Goal: Information Seeking & Learning: Compare options

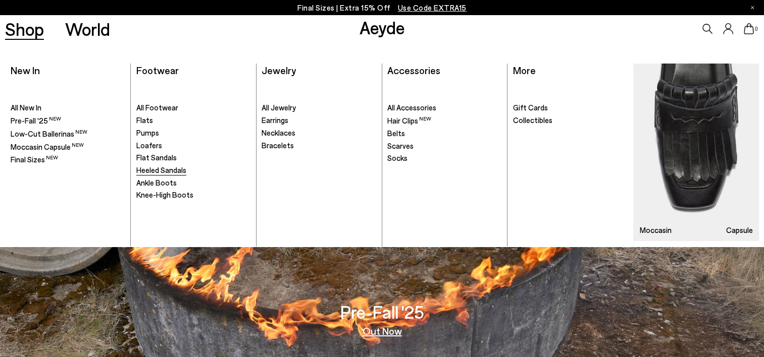
click at [156, 168] on span "Heeled Sandals" at bounding box center [161, 170] width 50 height 9
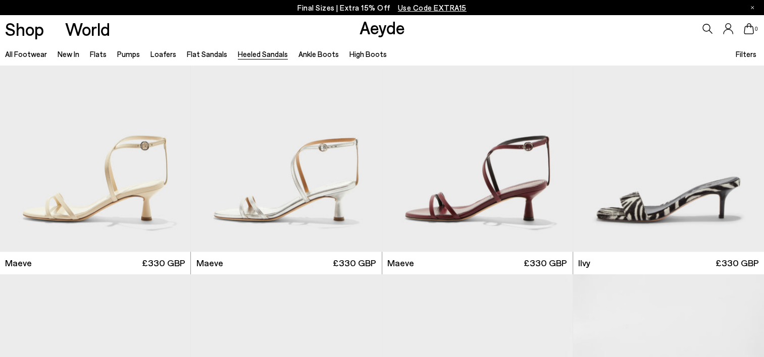
scroll to position [1363, 0]
click at [638, 158] on img "1 / 6" at bounding box center [668, 132] width 191 height 239
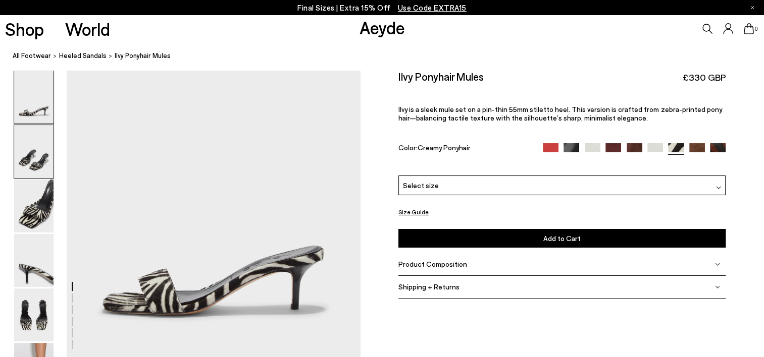
click at [22, 146] on img at bounding box center [33, 151] width 39 height 53
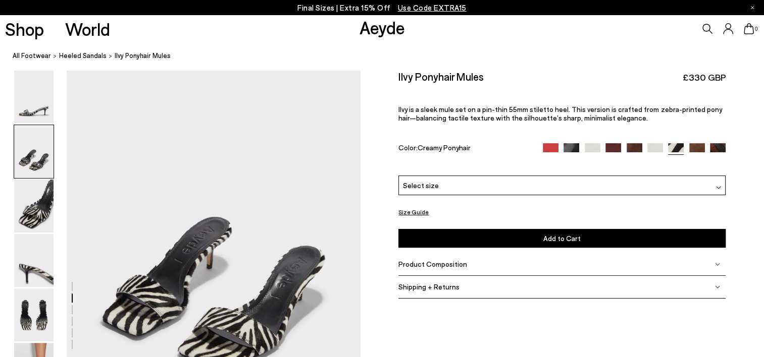
scroll to position [340, 0]
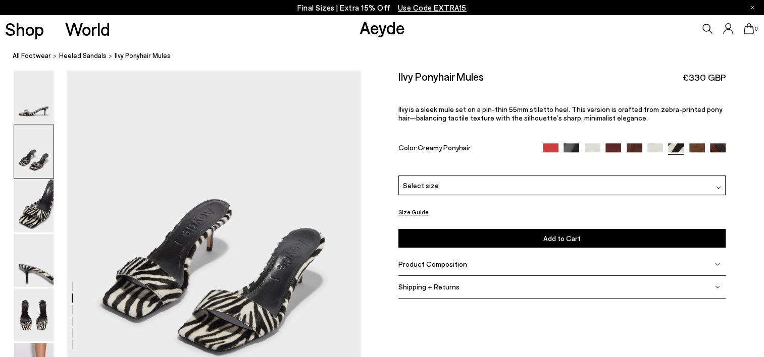
click at [546, 145] on img at bounding box center [551, 151] width 16 height 16
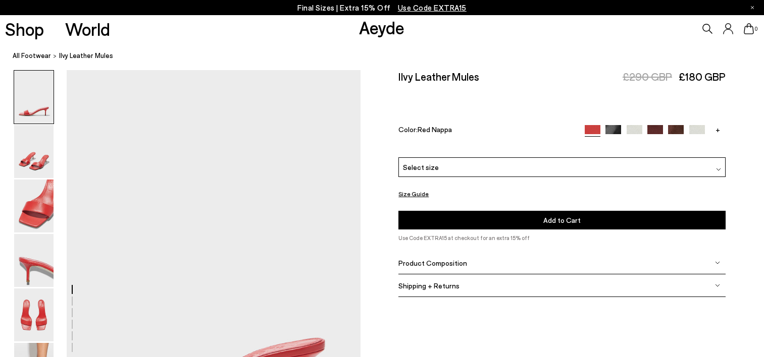
scroll to position [101, 0]
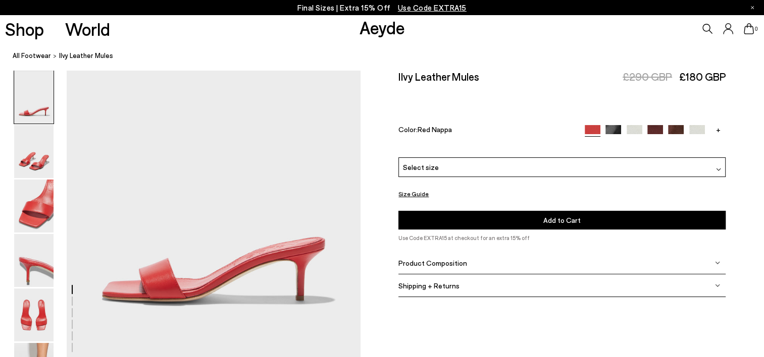
click at [634, 130] on img at bounding box center [634, 133] width 16 height 16
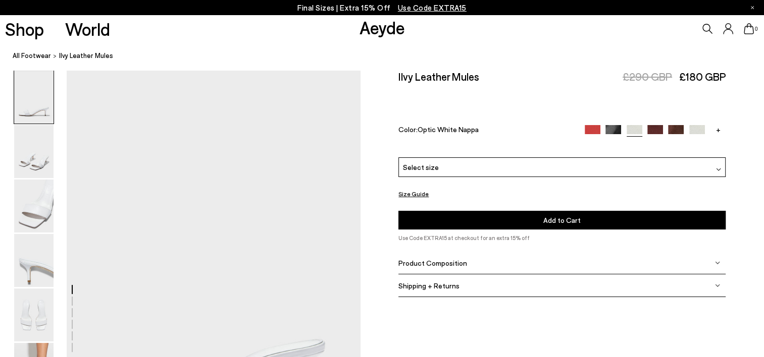
click at [701, 128] on img at bounding box center [697, 133] width 16 height 16
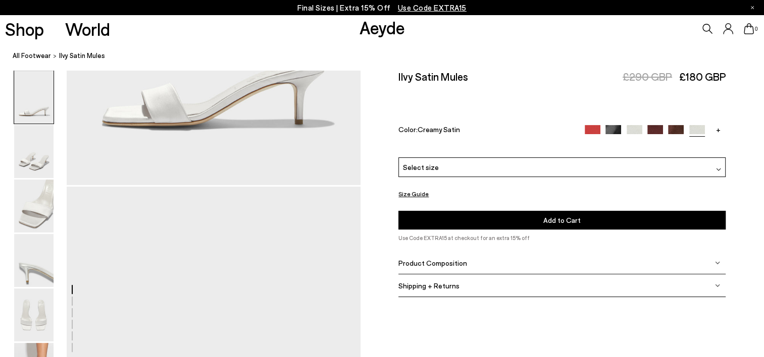
scroll to position [252, 0]
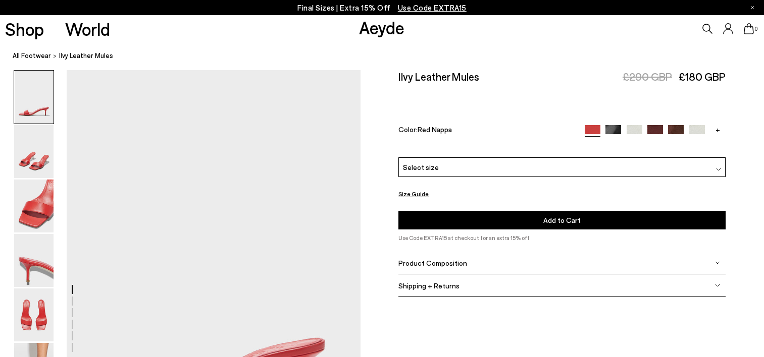
scroll to position [101, 0]
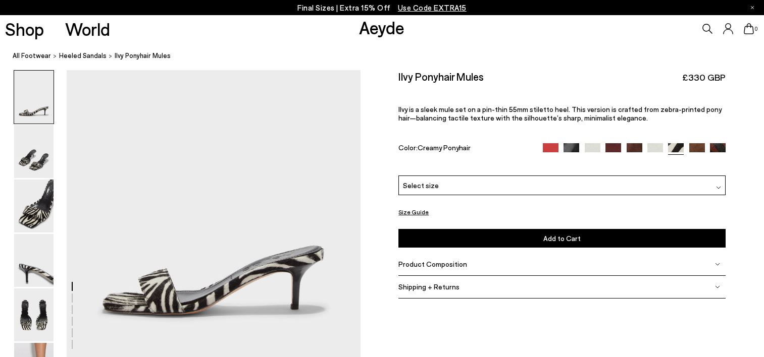
scroll to position [340, 0]
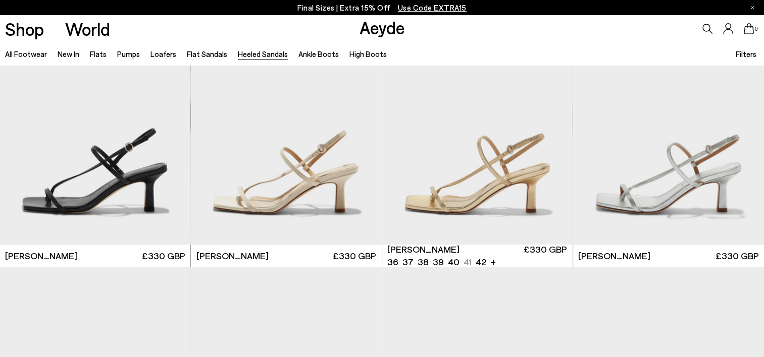
scroll to position [959, 0]
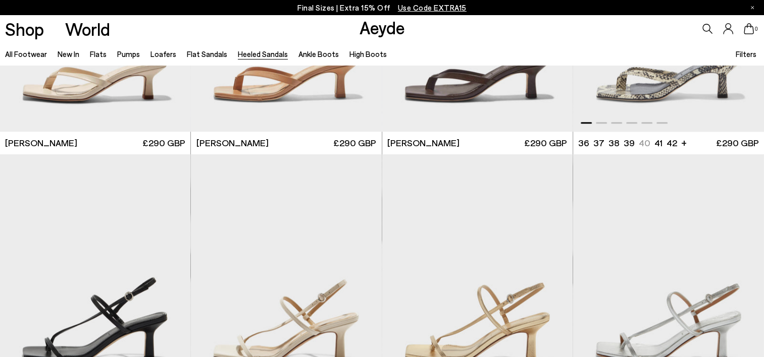
click at [606, 102] on img "1 / 6" at bounding box center [668, 11] width 191 height 239
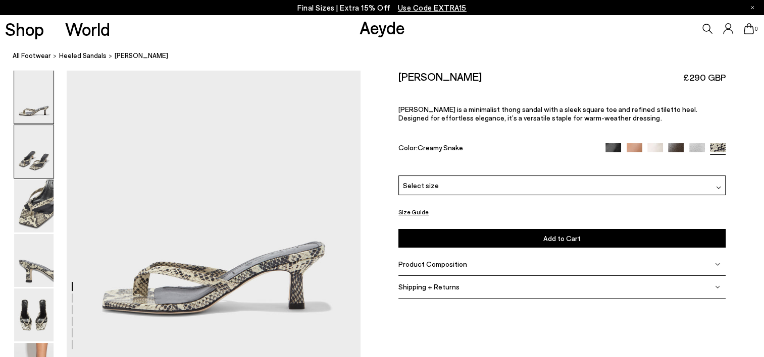
click at [32, 154] on img at bounding box center [33, 151] width 39 height 53
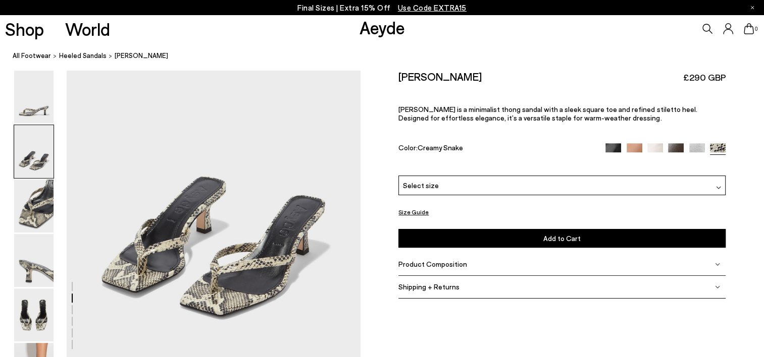
scroll to position [391, 0]
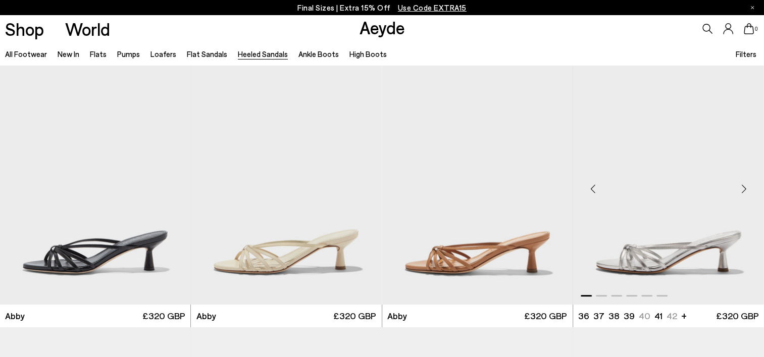
click at [648, 264] on img "1 / 6" at bounding box center [668, 184] width 191 height 239
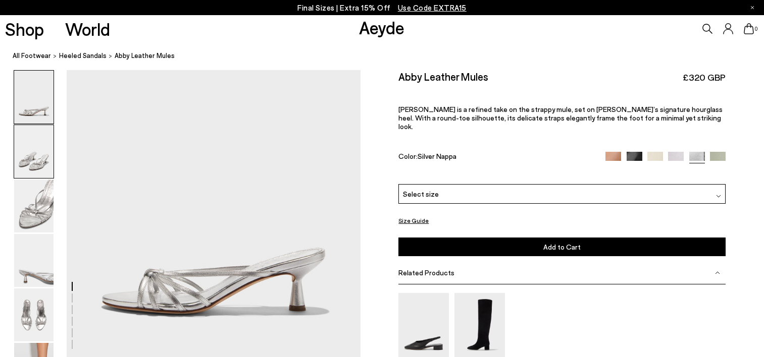
click at [29, 148] on img at bounding box center [33, 151] width 39 height 53
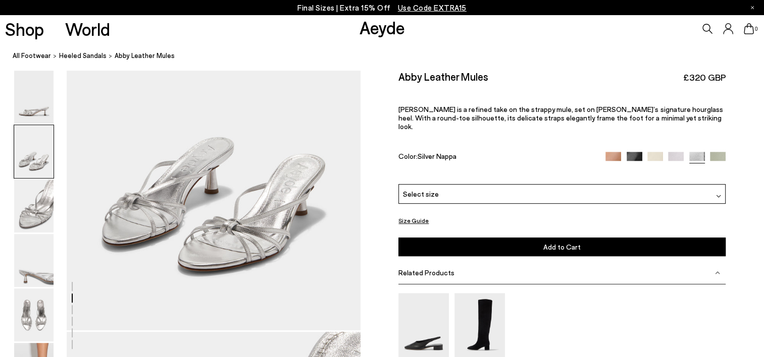
scroll to position [391, 0]
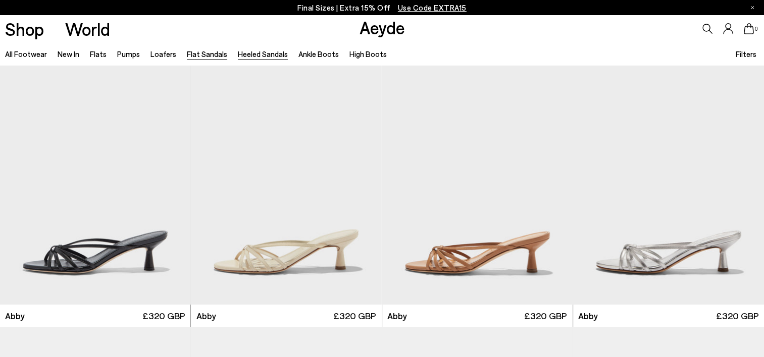
click at [194, 51] on link "Flat Sandals" at bounding box center [207, 53] width 40 height 9
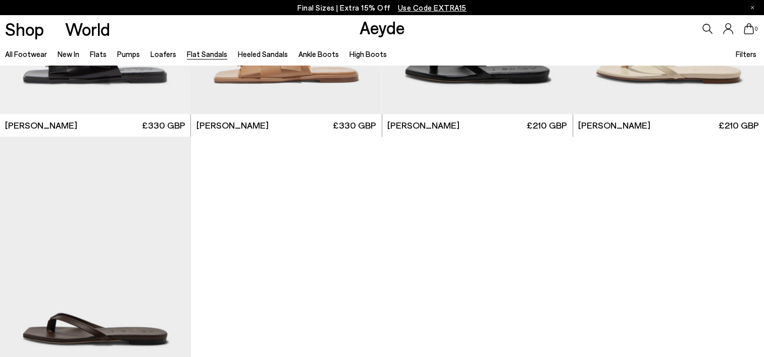
scroll to position [1413, 0]
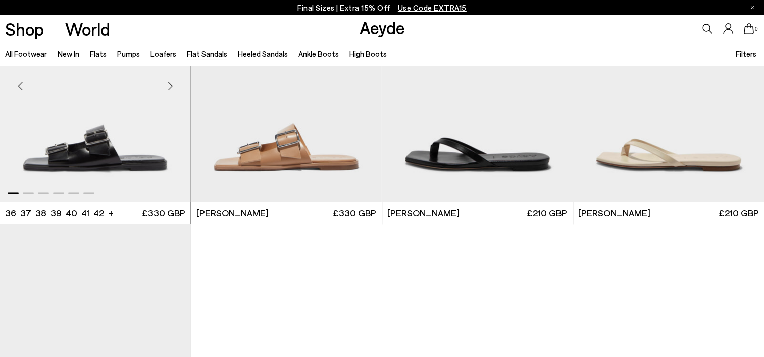
click at [135, 145] on img "1 / 6" at bounding box center [95, 82] width 190 height 239
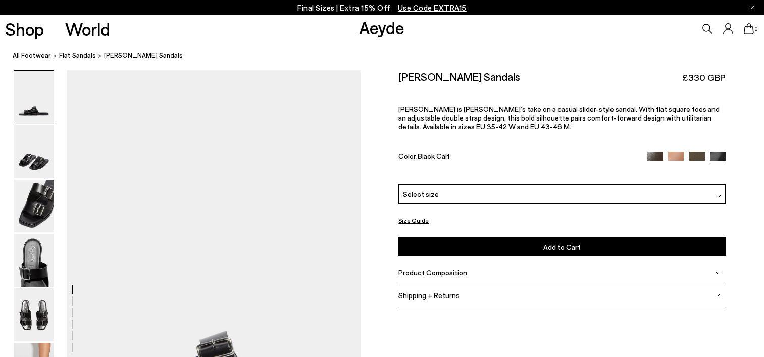
scroll to position [151, 0]
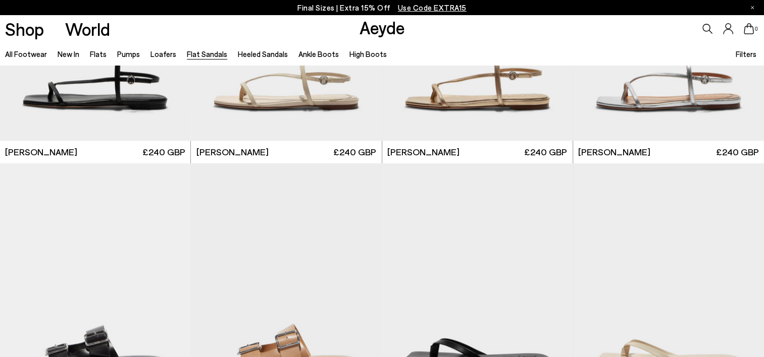
scroll to position [1211, 0]
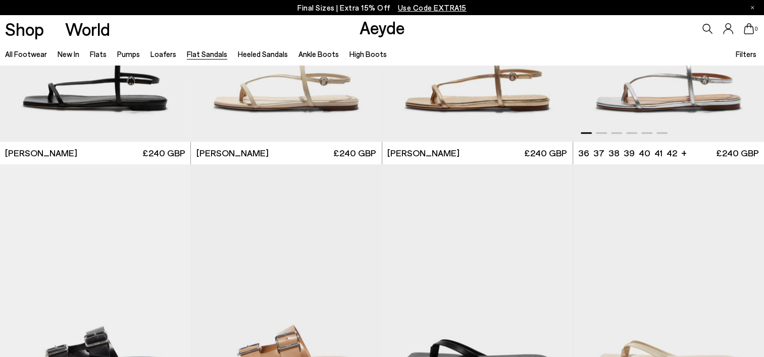
click at [617, 107] on img "1 / 6" at bounding box center [668, 21] width 191 height 239
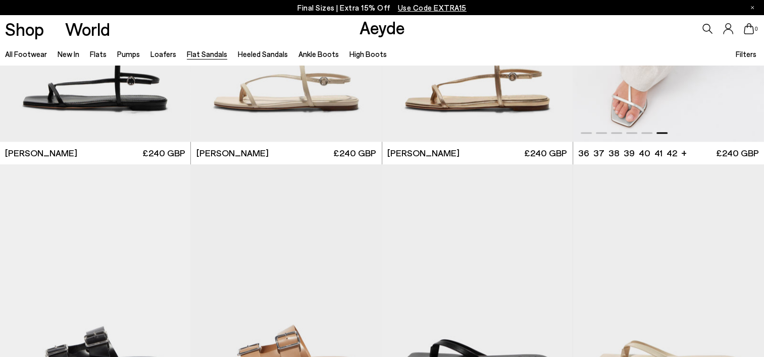
click at [624, 119] on img "6 / 6" at bounding box center [668, 21] width 191 height 239
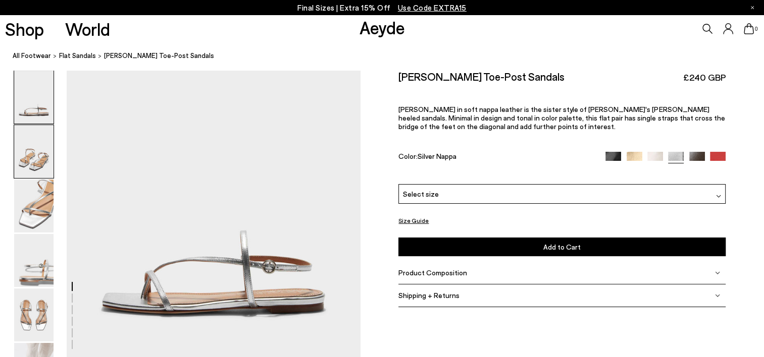
click at [46, 149] on img at bounding box center [33, 151] width 39 height 53
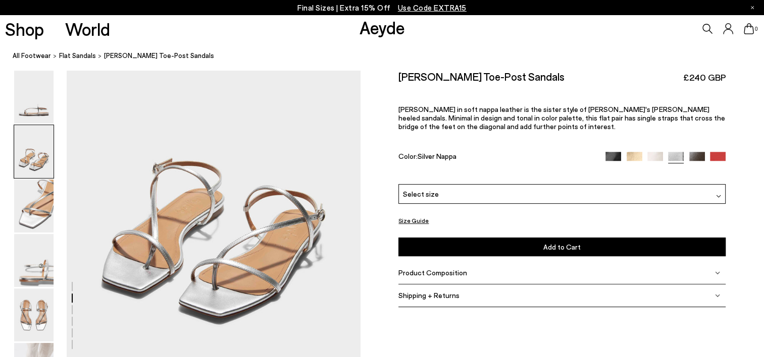
scroll to position [391, 0]
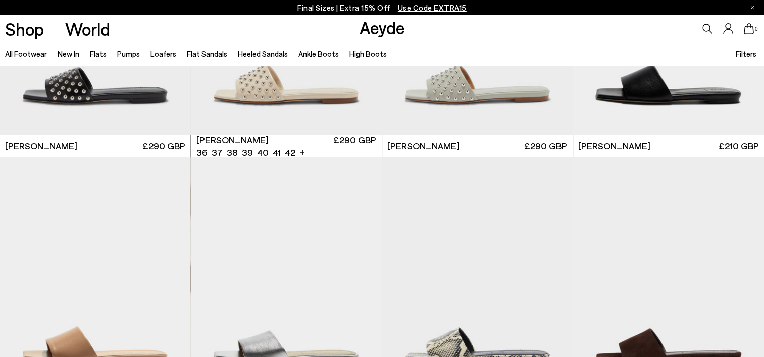
scroll to position [808, 0]
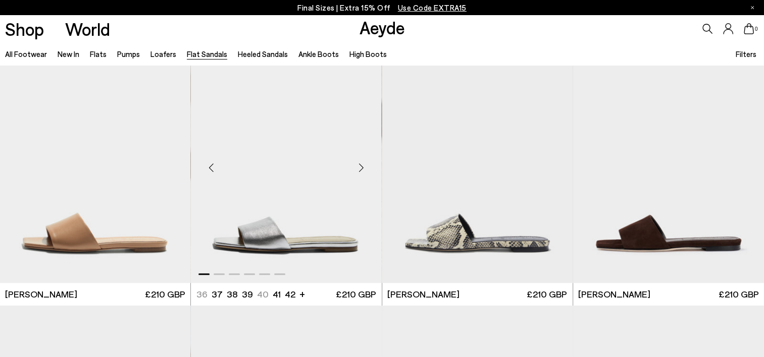
click at [270, 224] on img "1 / 6" at bounding box center [286, 163] width 190 height 239
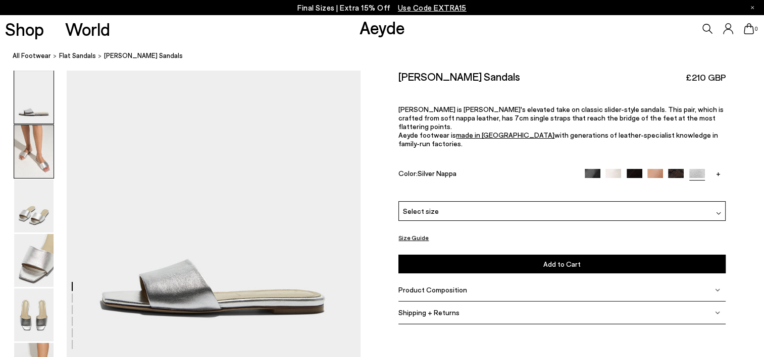
click at [36, 148] on img at bounding box center [33, 151] width 39 height 53
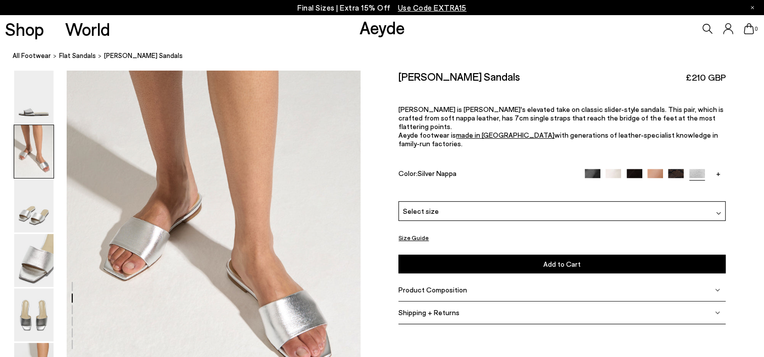
scroll to position [391, 0]
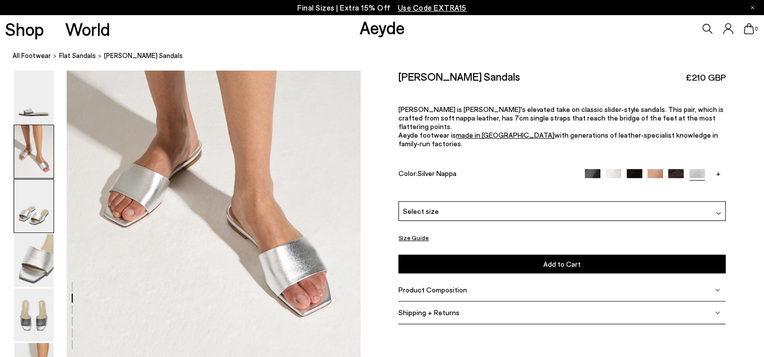
click at [40, 200] on img at bounding box center [33, 206] width 39 height 53
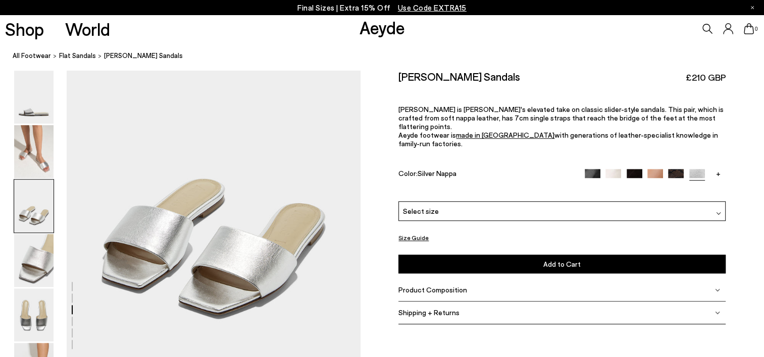
scroll to position [783, 0]
